Goal: Navigation & Orientation: Find specific page/section

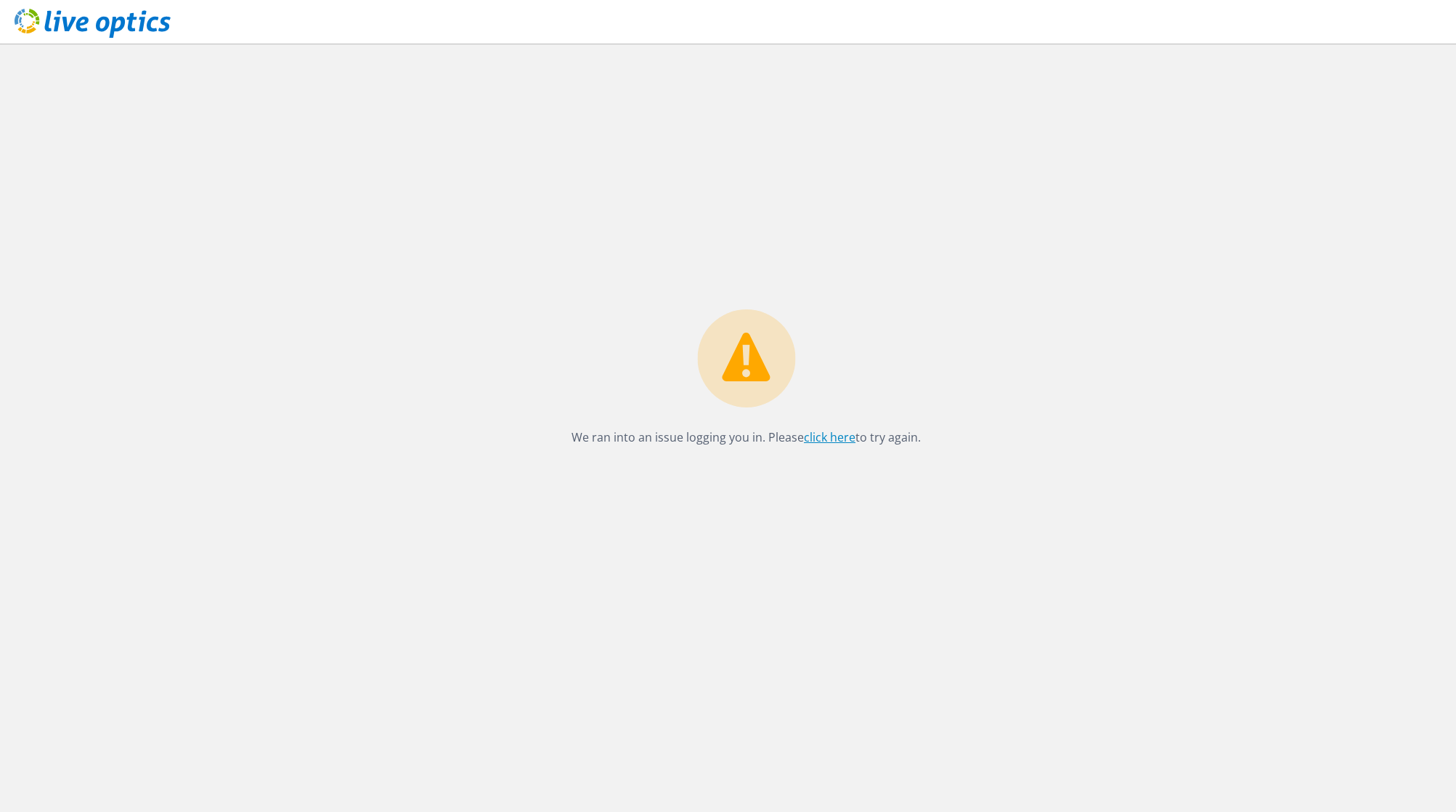
click at [836, 438] on link "click here" at bounding box center [830, 437] width 52 height 16
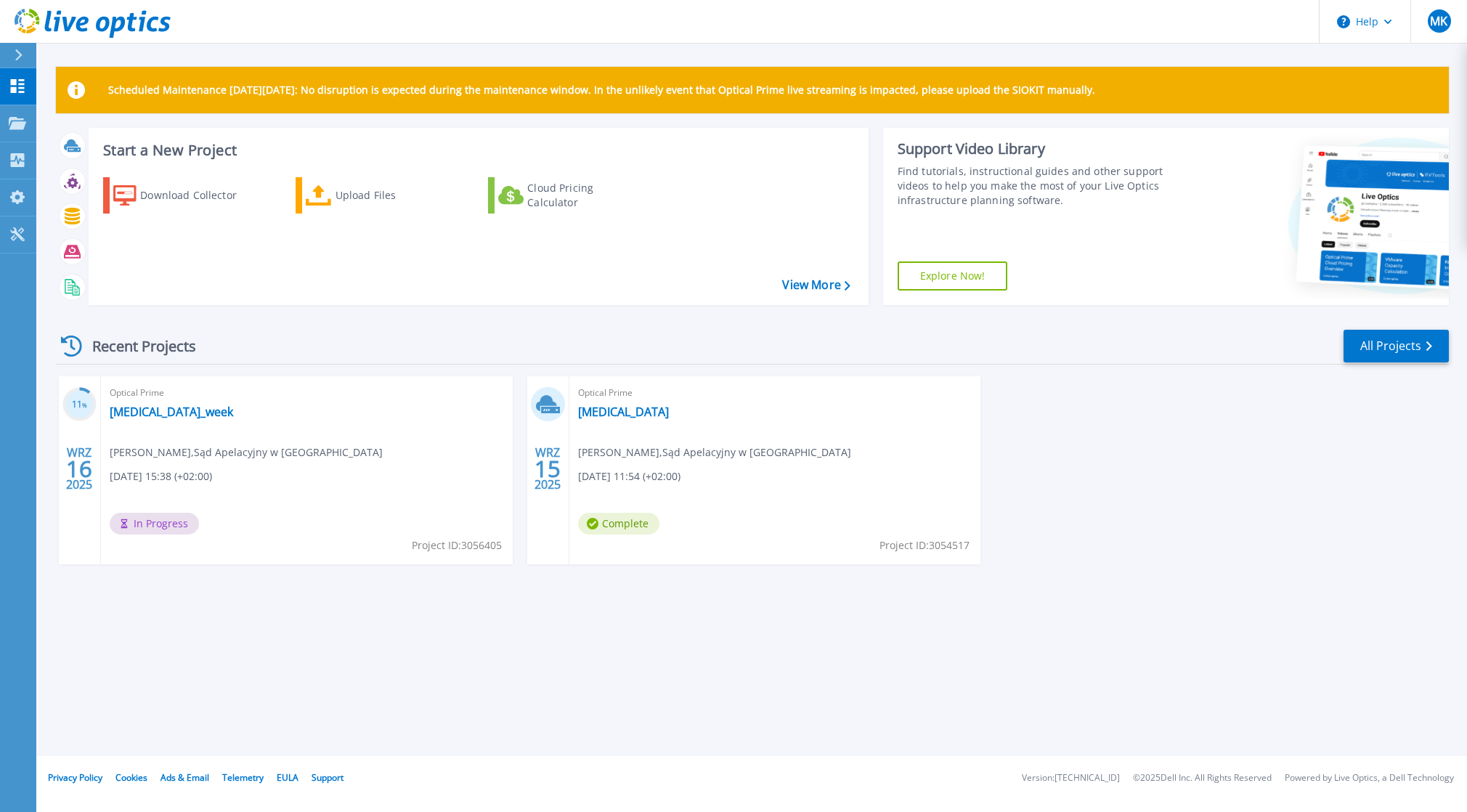
click at [618, 527] on span "Complete" at bounding box center [619, 524] width 81 height 22
click at [602, 393] on span "Optical Prime" at bounding box center [775, 393] width 395 height 16
